Goal: Find specific page/section: Find specific page/section

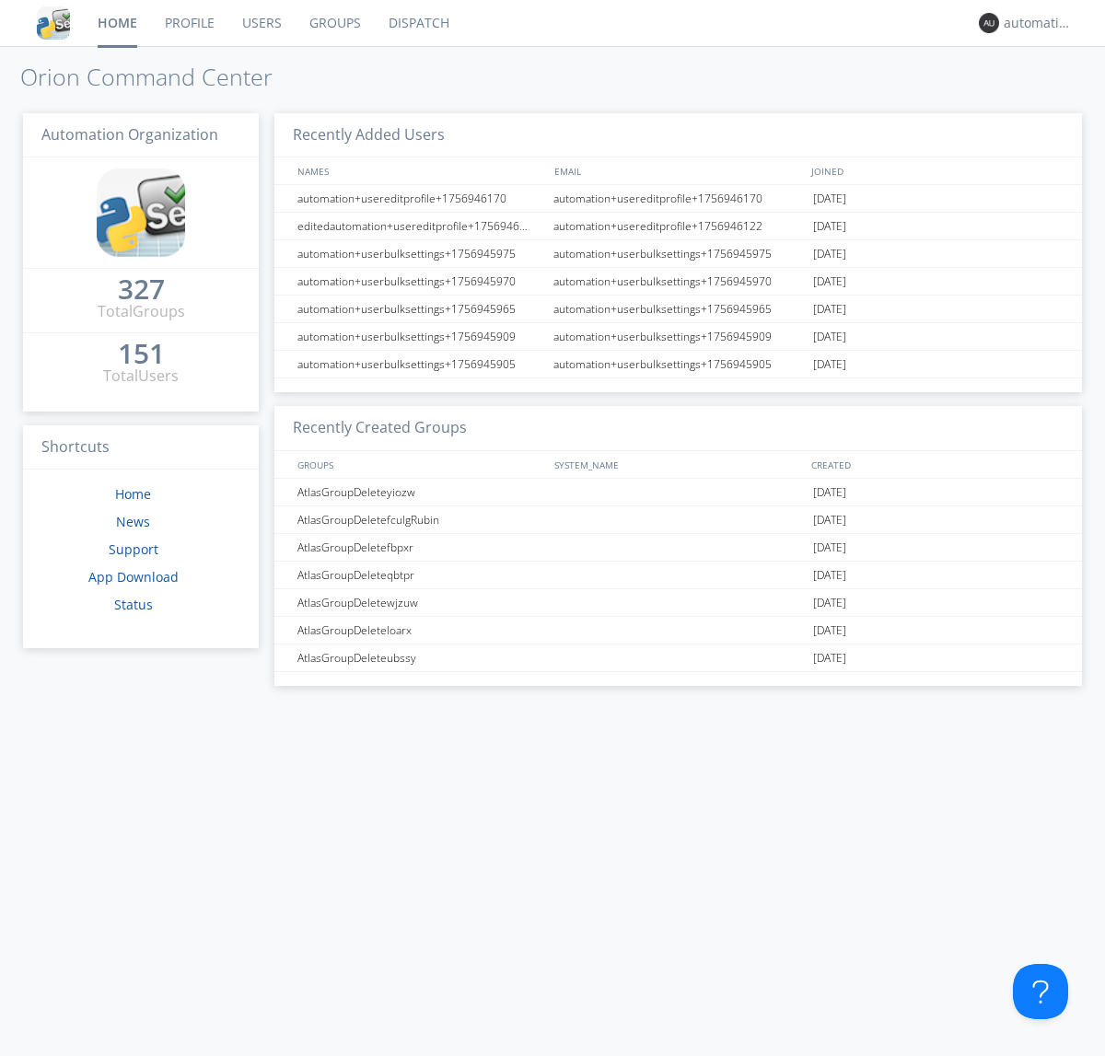
click at [417, 23] on link "Dispatch" at bounding box center [419, 23] width 88 height 46
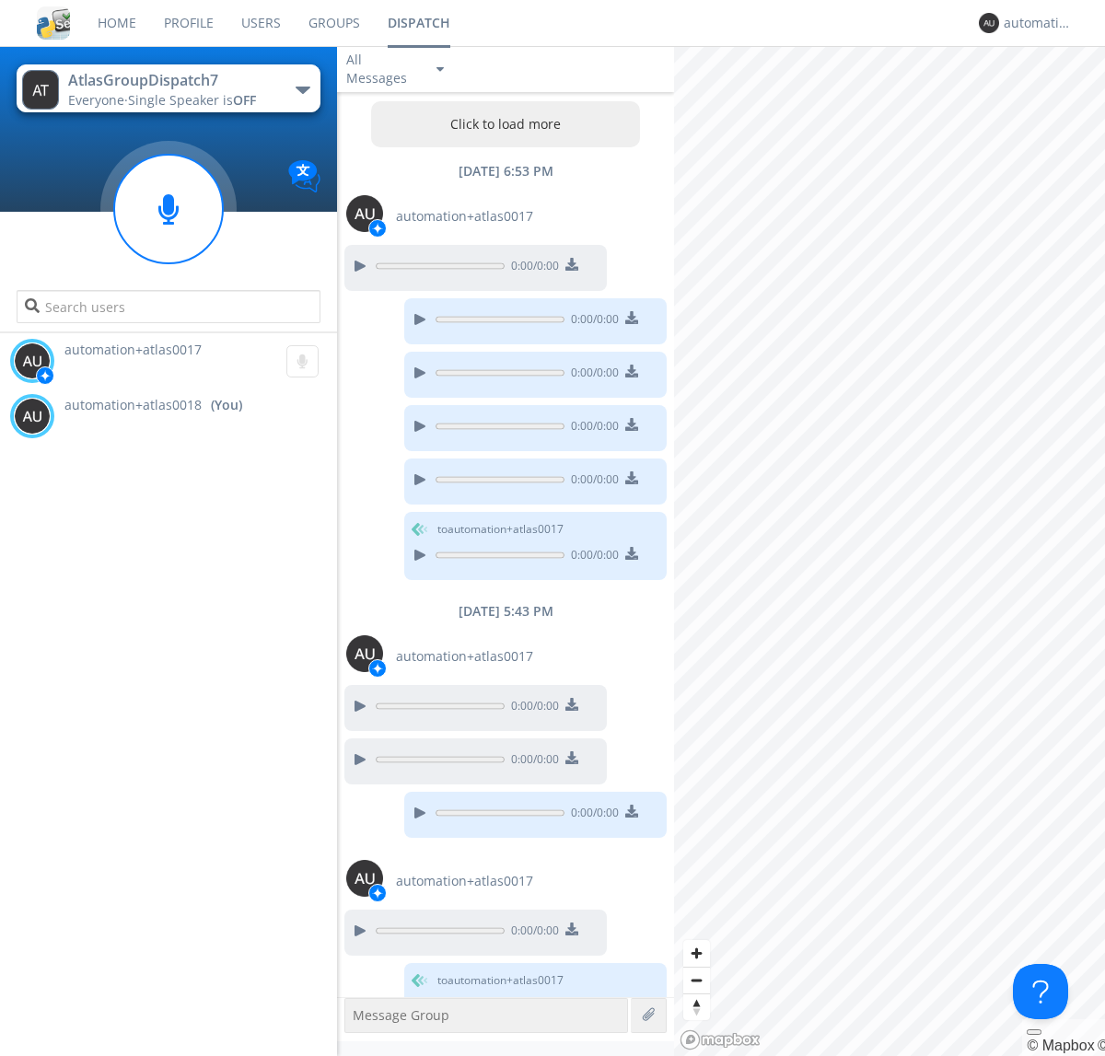
click at [501, 124] on button "Click to load more" at bounding box center [506, 124] width 270 height 46
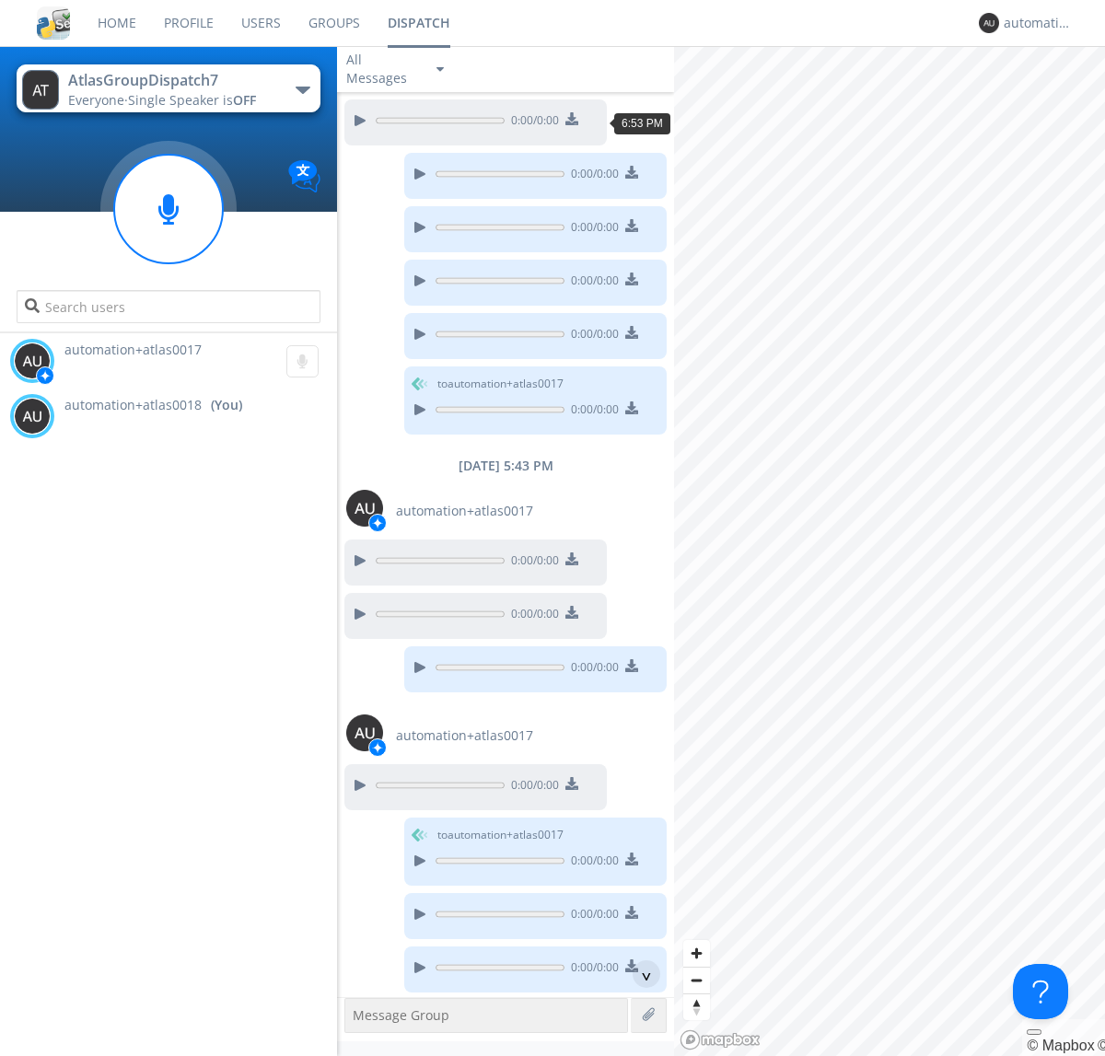
scroll to position [90, 0]
click at [639, 974] on div "^" at bounding box center [647, 975] width 28 height 28
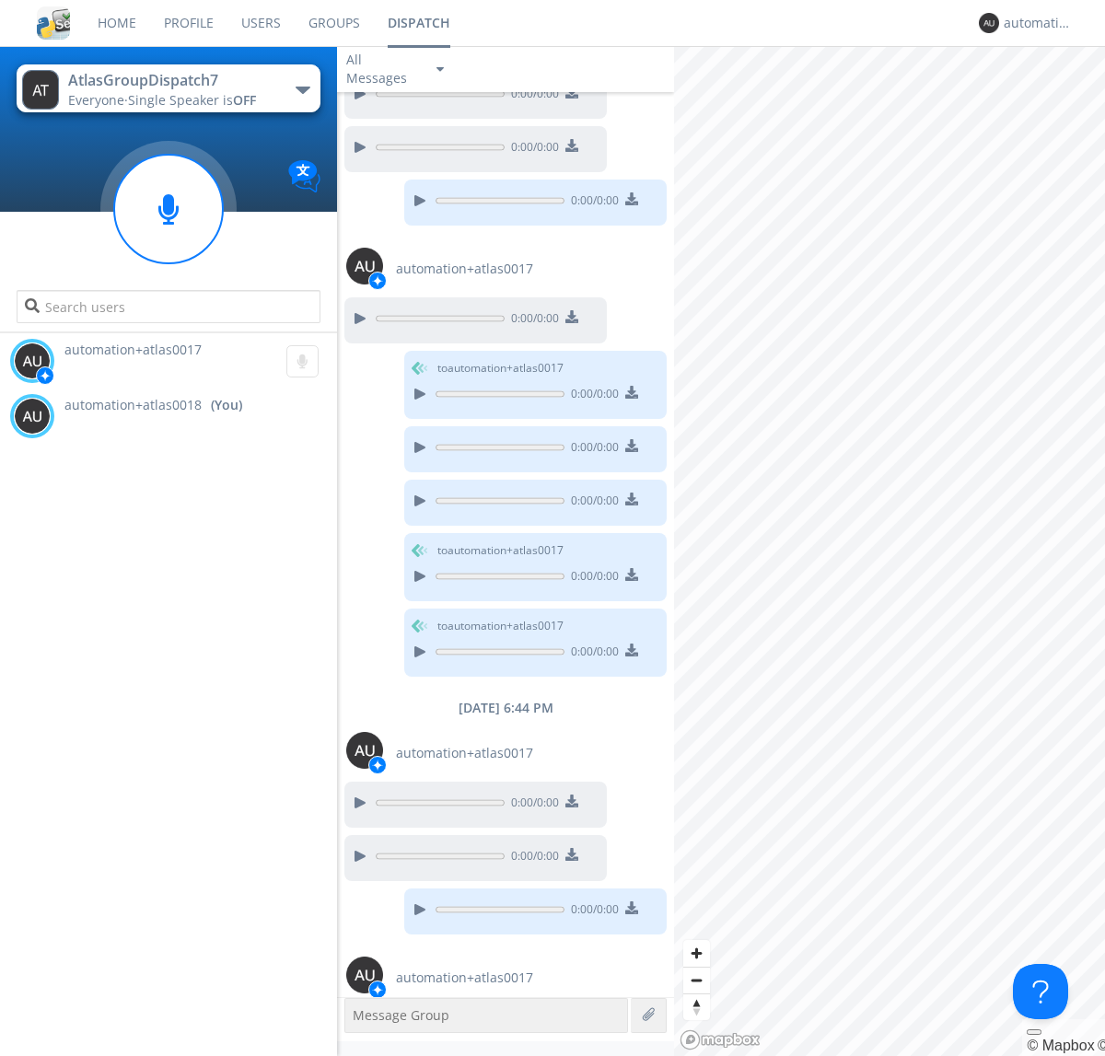
scroll to position [695, 0]
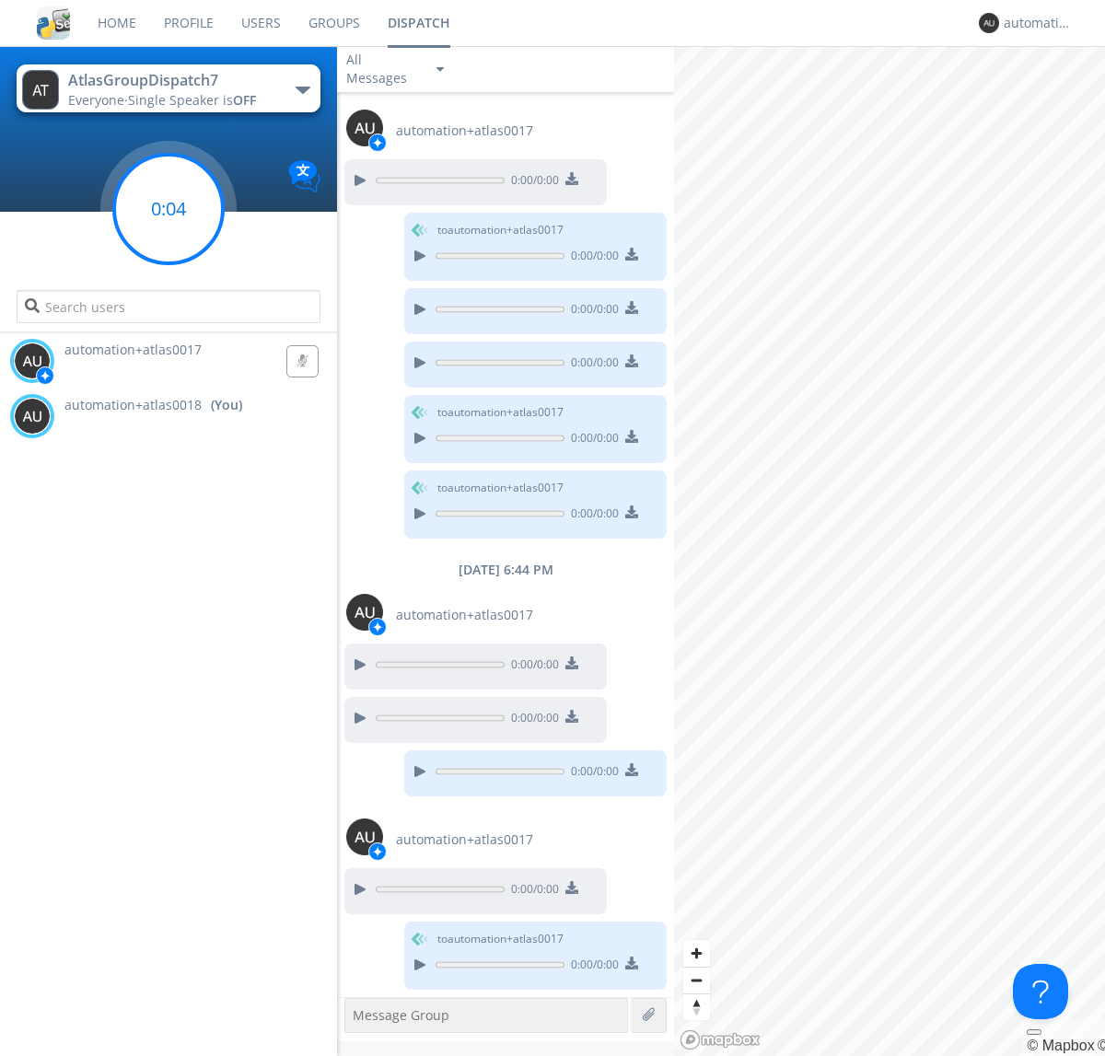
click at [169, 209] on g at bounding box center [168, 209] width 109 height 109
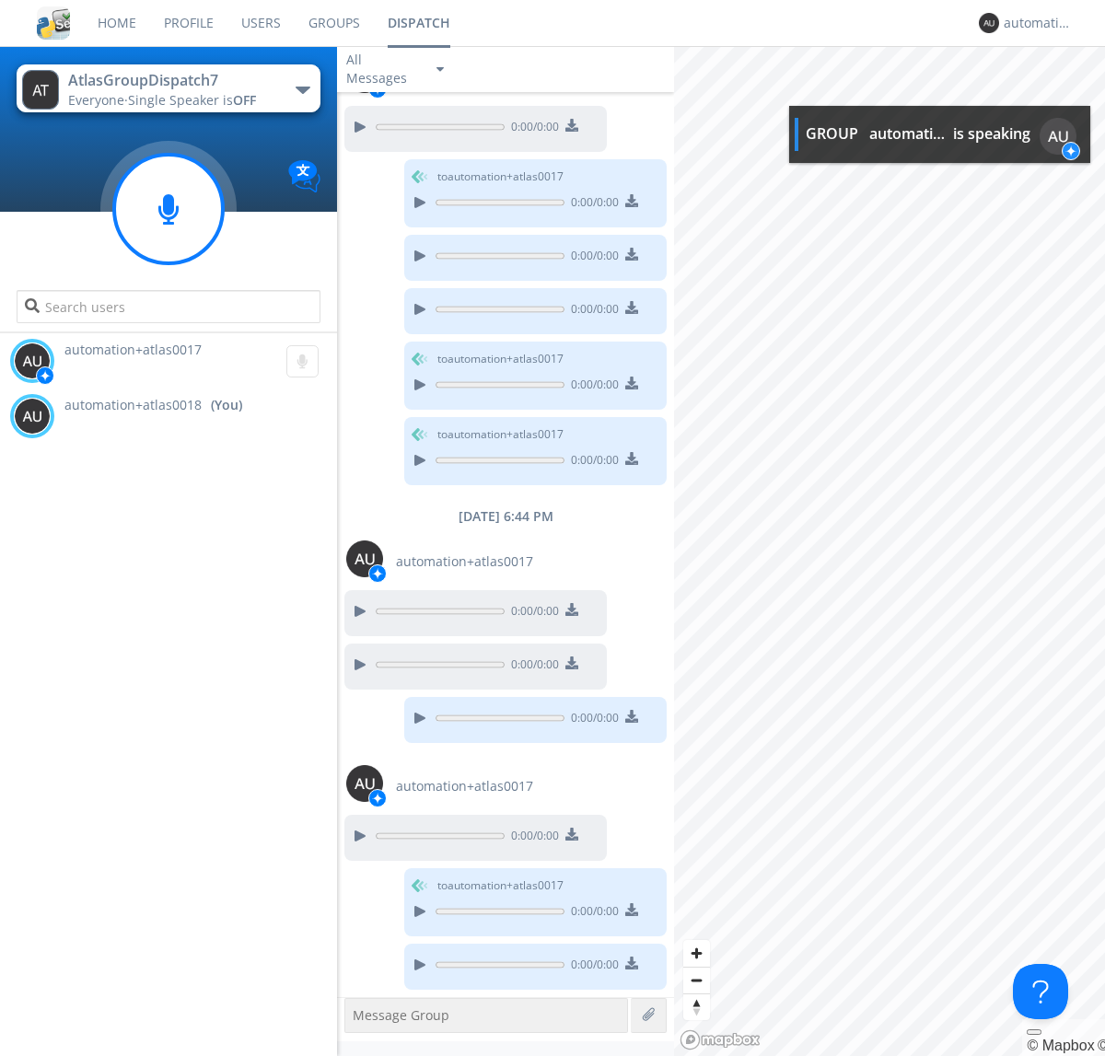
scroll to position [867, 0]
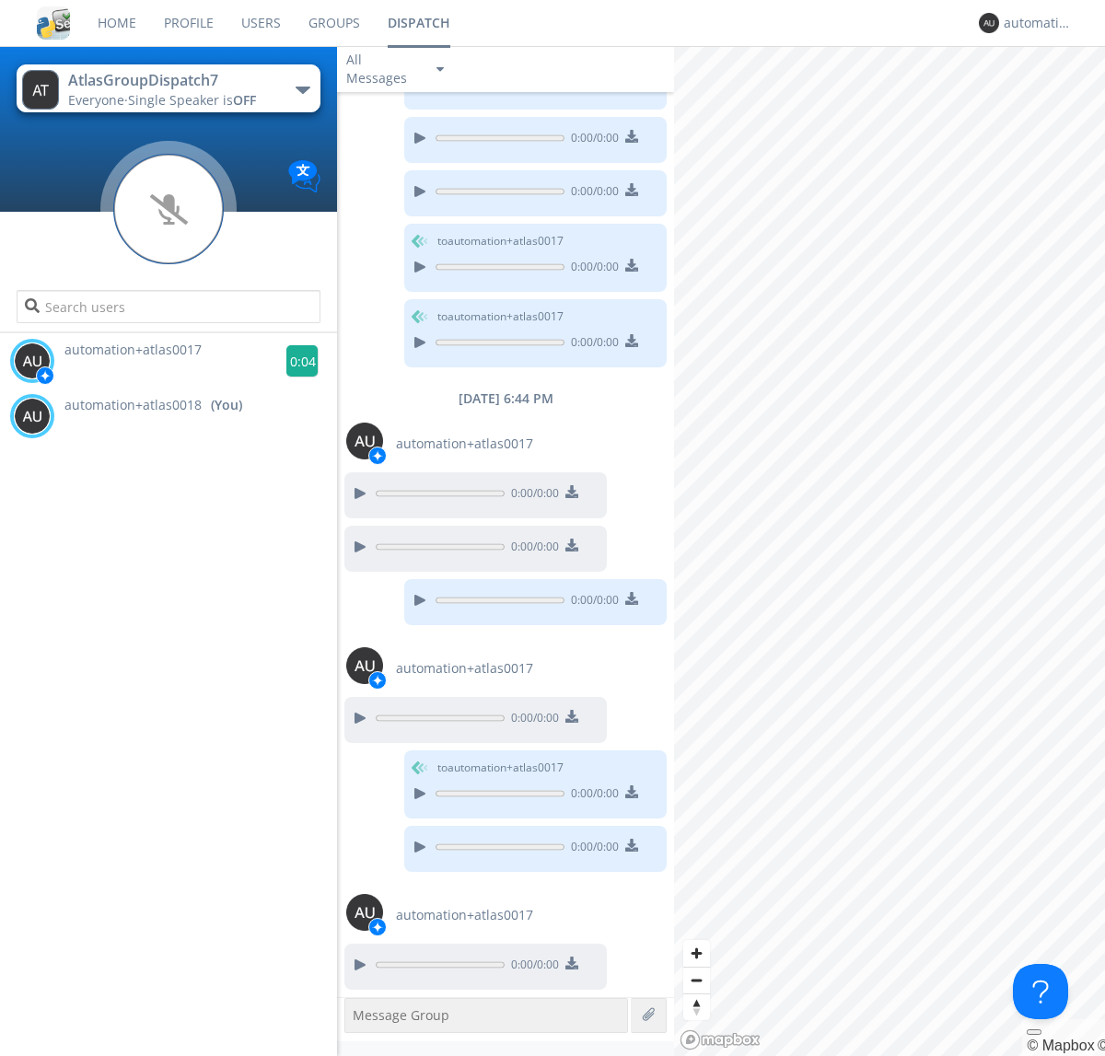
click at [295, 361] on g at bounding box center [302, 361] width 32 height 32
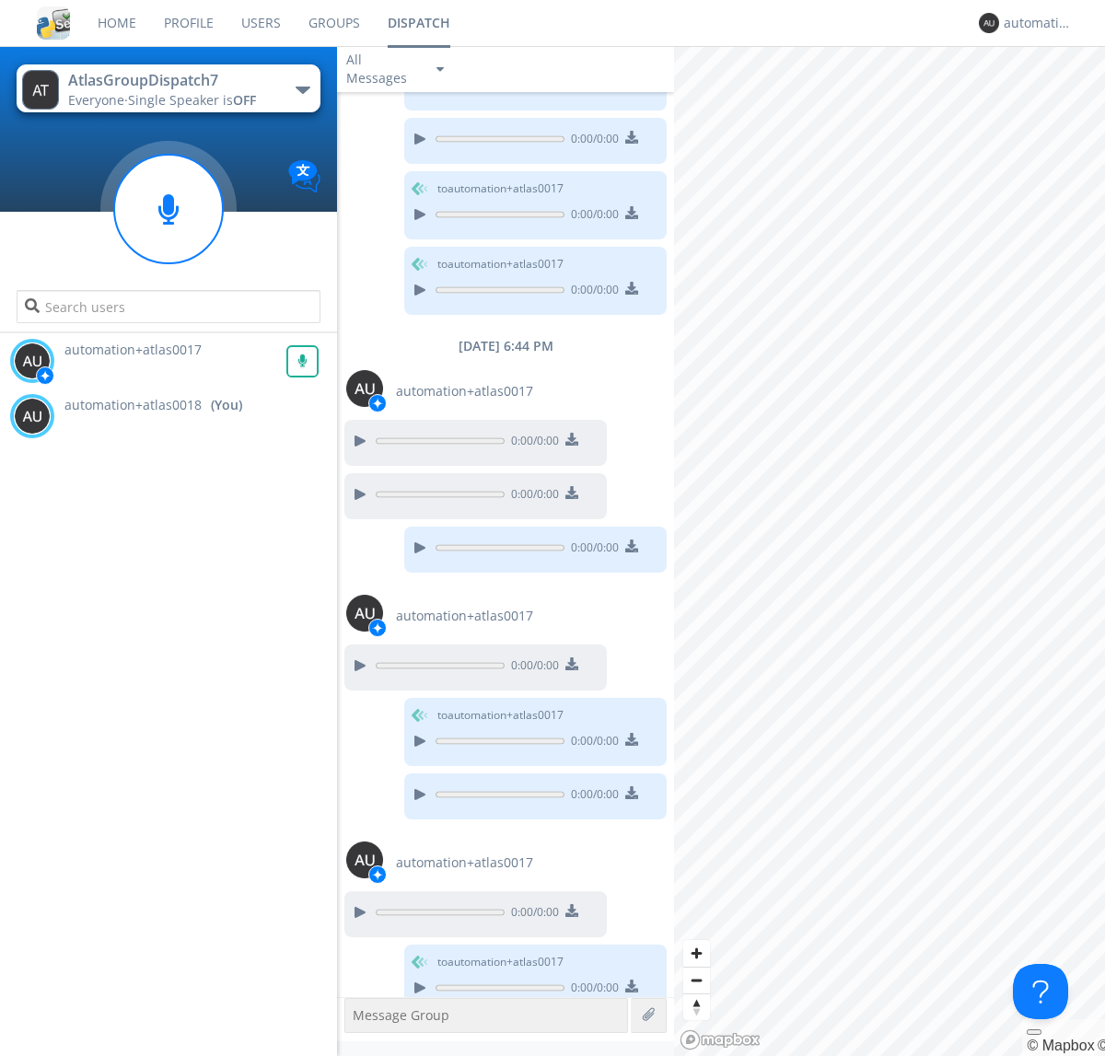
scroll to position [942, 0]
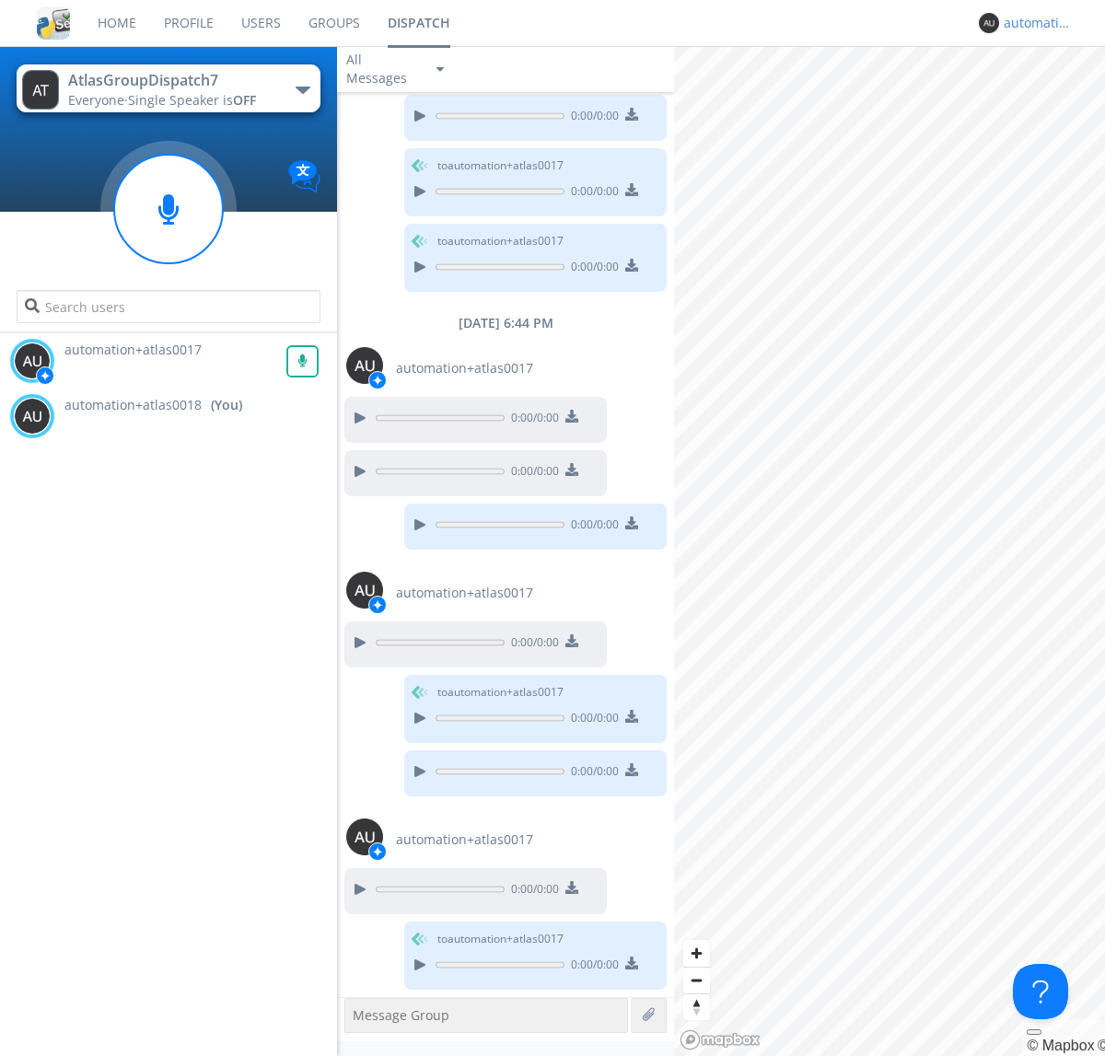
click at [1033, 23] on div "automation+atlas0018" at bounding box center [1038, 23] width 69 height 18
